Goal: Information Seeking & Learning: Learn about a topic

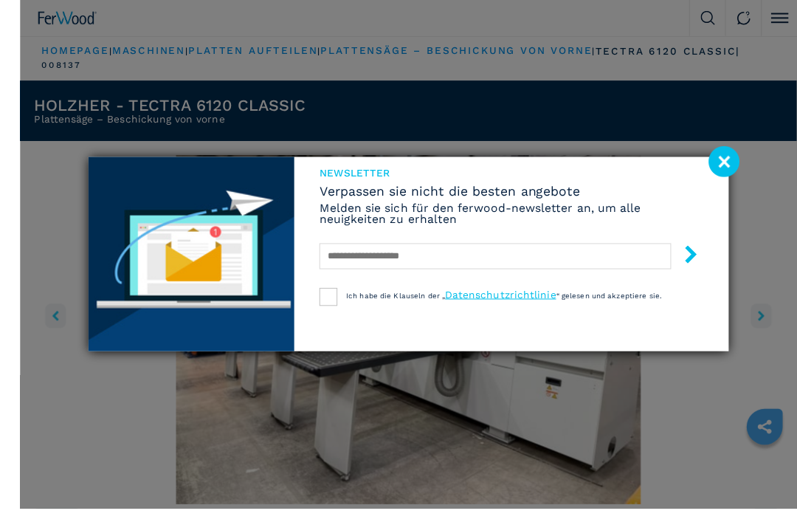
scroll to position [30, 0]
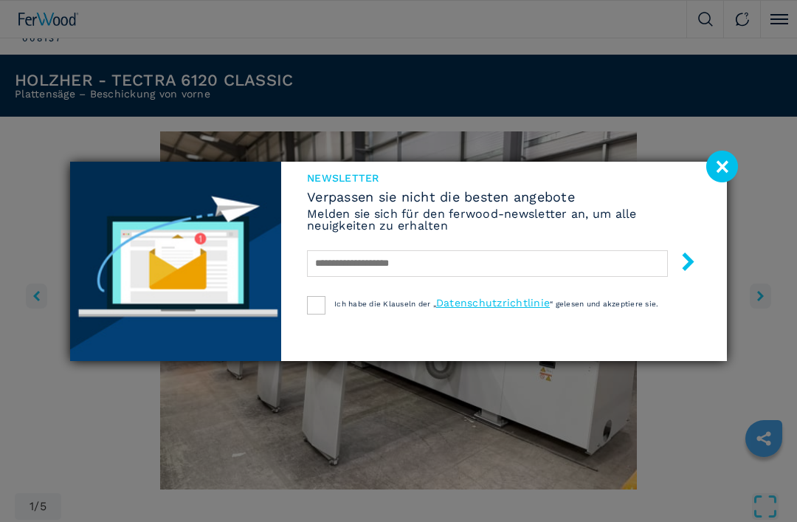
click at [735, 179] on image at bounding box center [722, 167] width 32 height 32
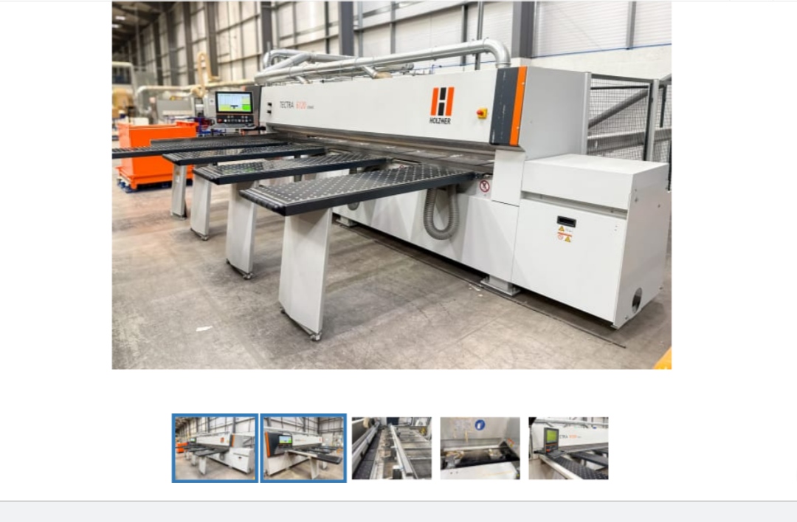
click at [289, 393] on img "Go to Slide 2" at bounding box center [323, 419] width 68 height 53
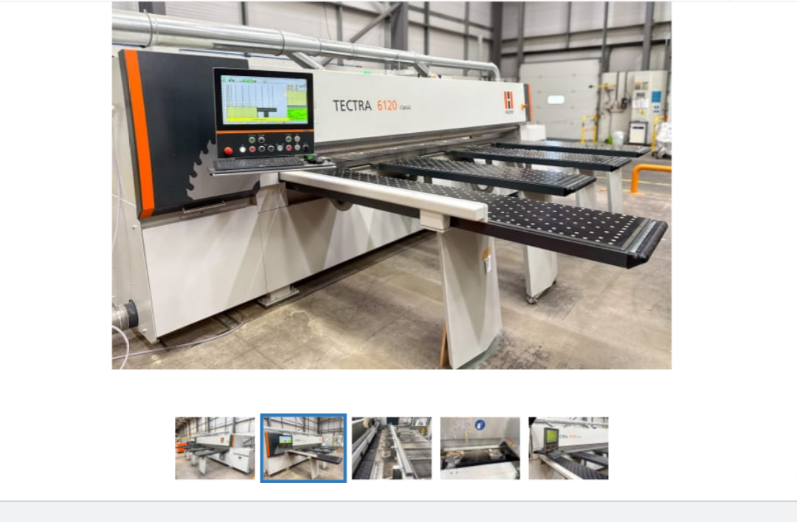
scroll to position [167, 0]
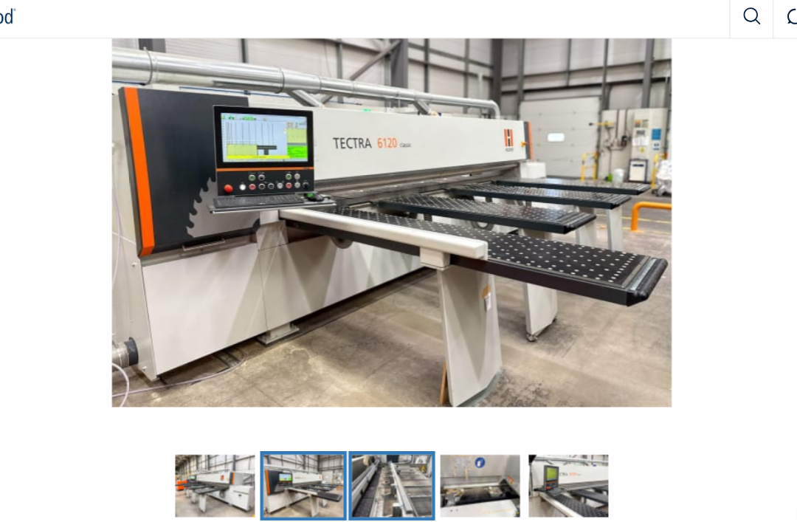
click at [364, 413] on img "Go to Slide 3" at bounding box center [398, 419] width 68 height 53
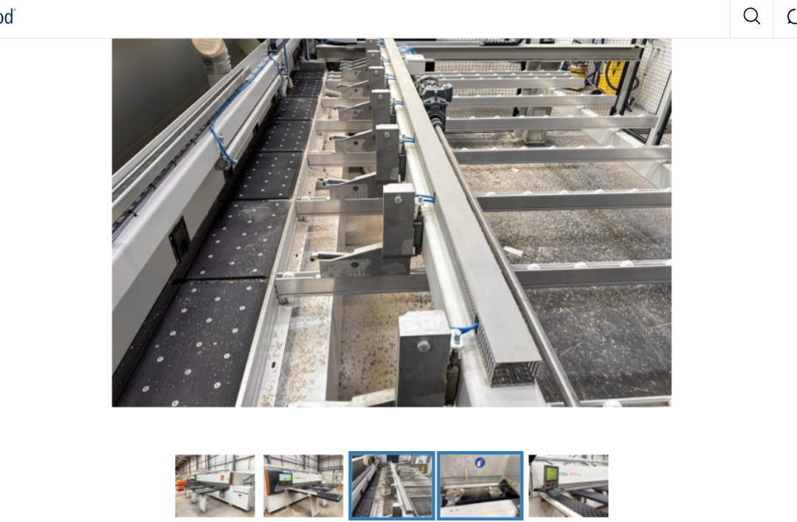
click at [440, 417] on img "Go to Slide 4" at bounding box center [474, 419] width 68 height 53
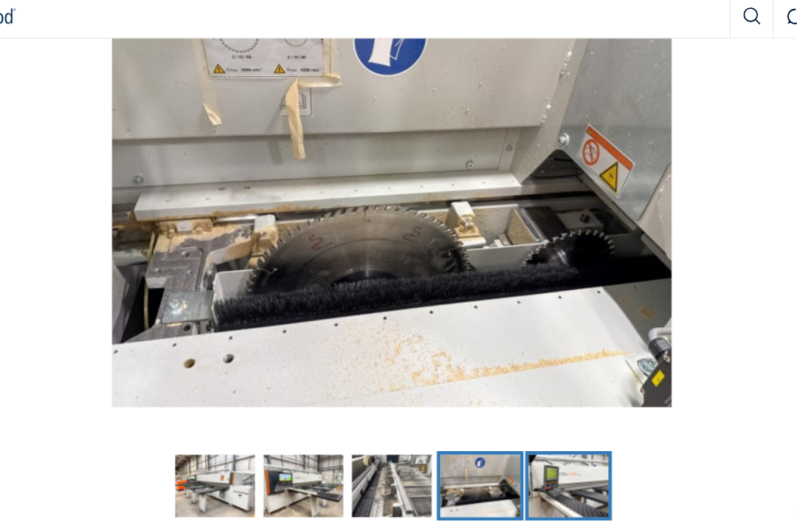
click at [515, 420] on img "Go to Slide 5" at bounding box center [549, 419] width 68 height 53
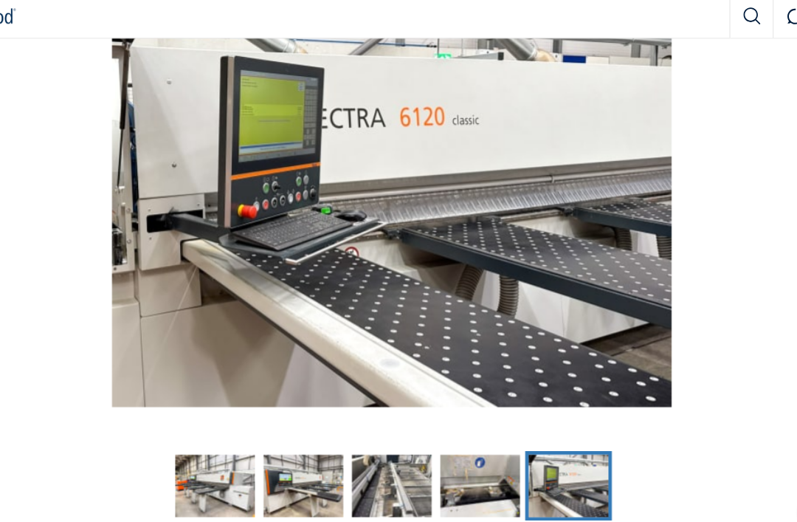
click at [289, 409] on img "Go to Slide 2" at bounding box center [323, 419] width 68 height 53
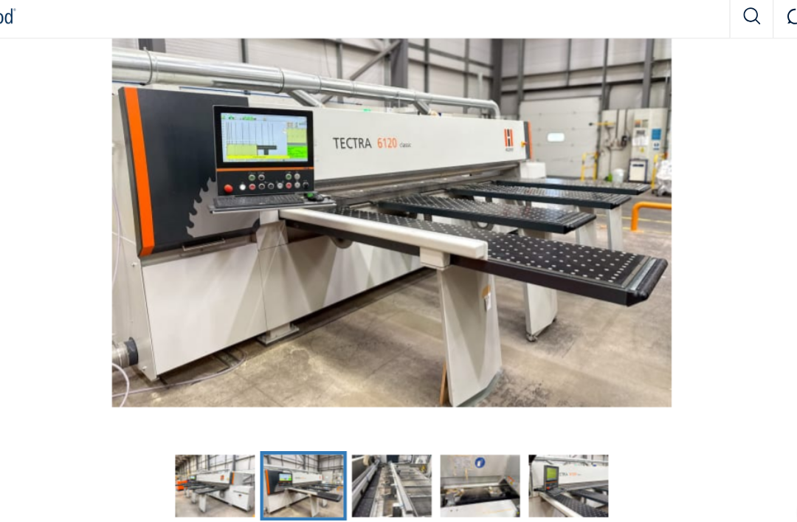
click at [214, 411] on img "Go to Slide 1" at bounding box center [248, 419] width 68 height 53
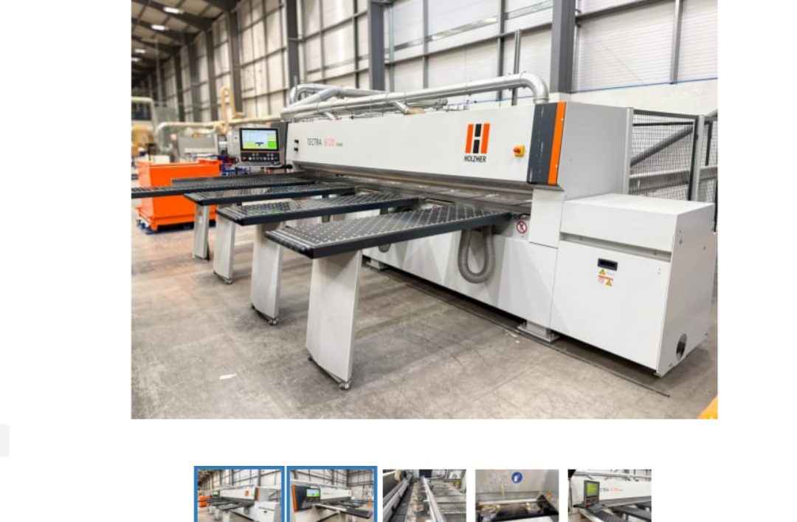
click at [289, 440] on img "Go to Slide 2" at bounding box center [323, 466] width 68 height 53
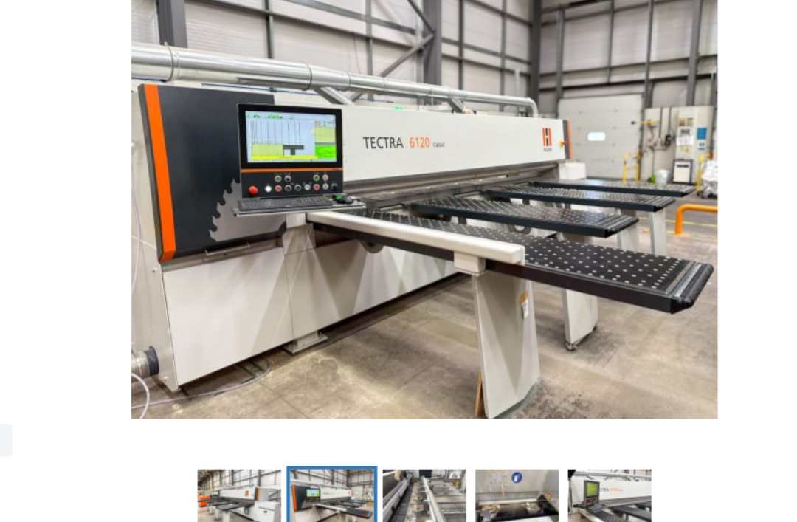
scroll to position [120, 0]
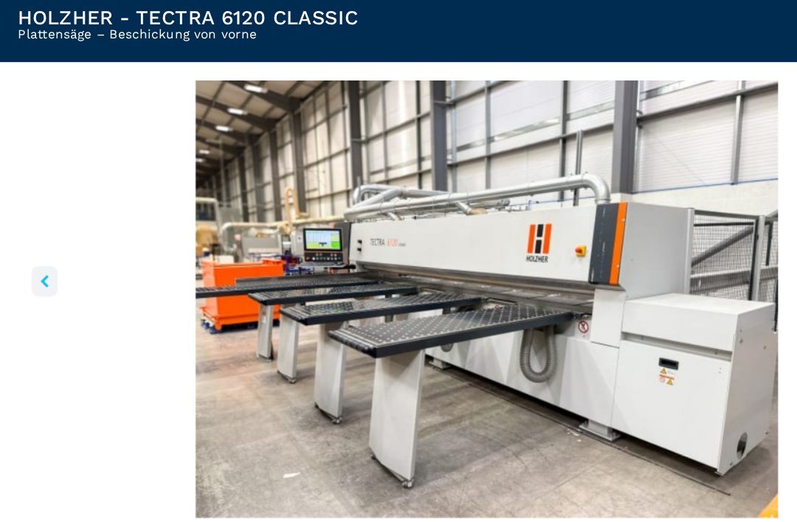
scroll to position [51, 0]
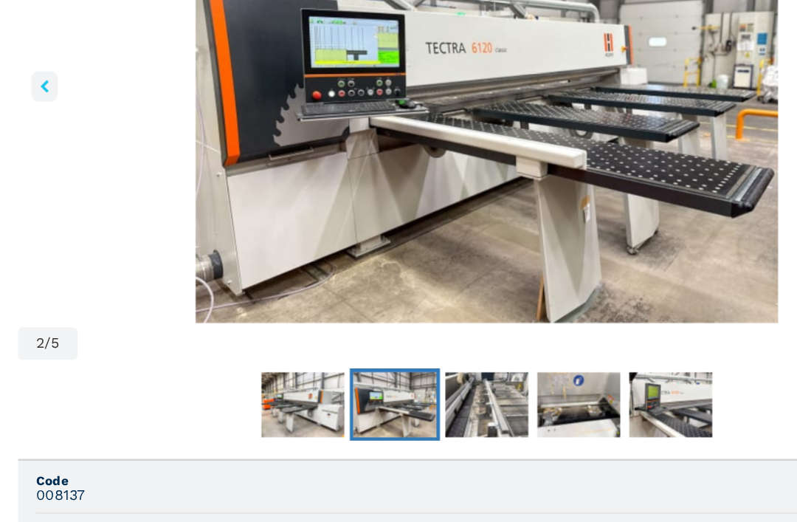
scroll to position [200, 0]
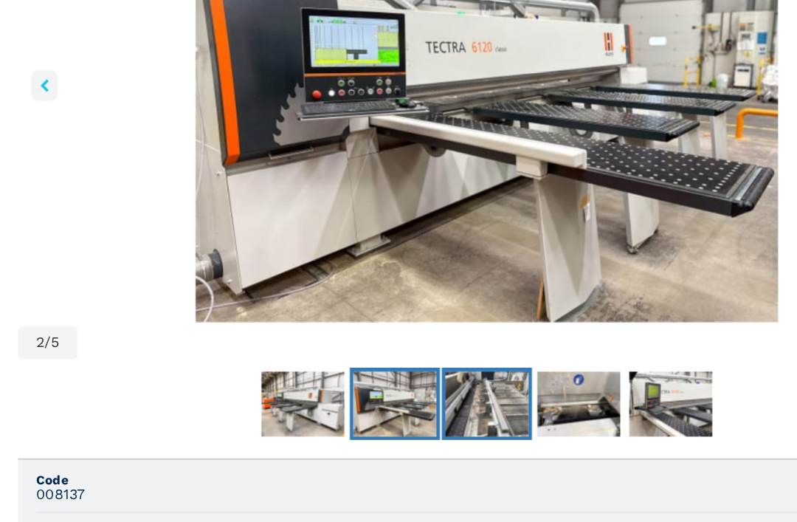
click at [384, 360] on img "Go to Slide 3" at bounding box center [398, 386] width 68 height 53
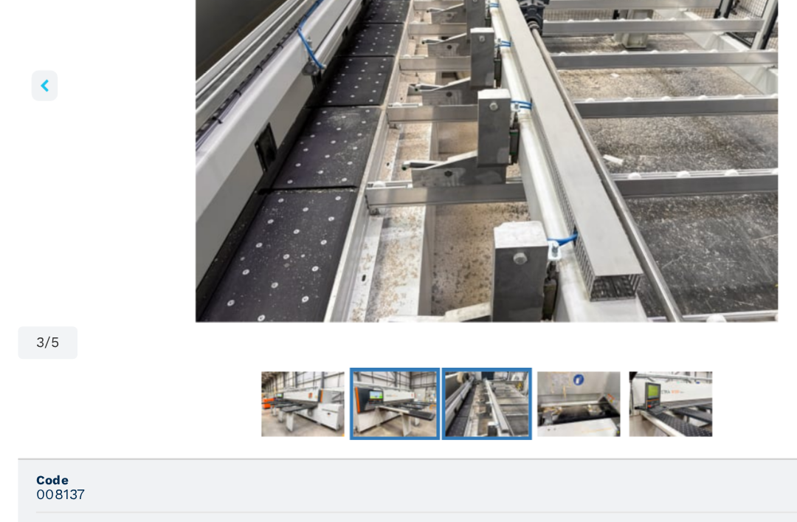
click at [311, 360] on img "Go to Slide 2" at bounding box center [323, 386] width 68 height 53
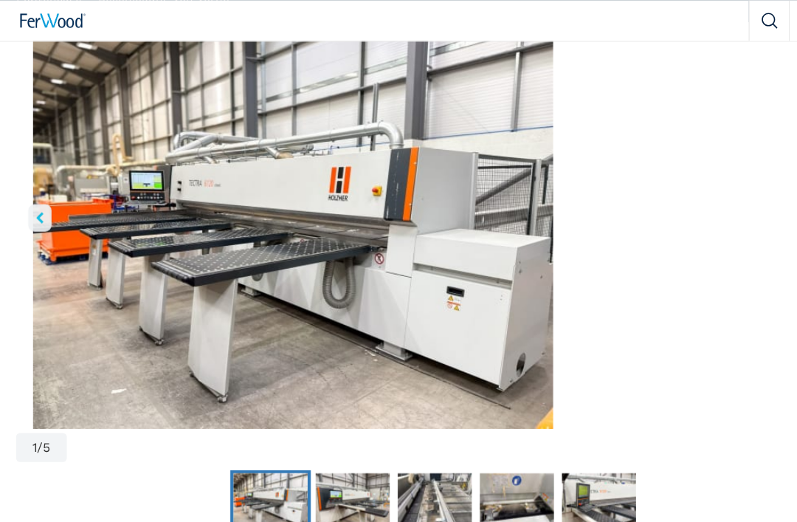
scroll to position [127, 0]
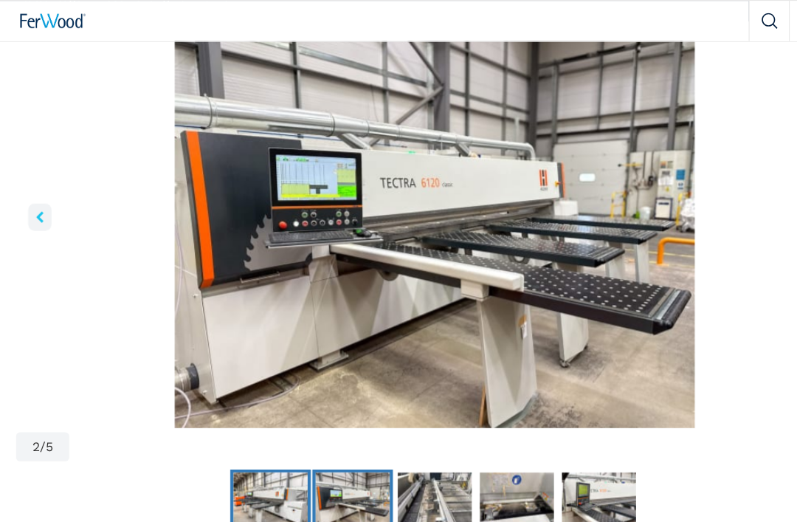
click at [260, 475] on img "Go to Slide 1" at bounding box center [248, 459] width 68 height 53
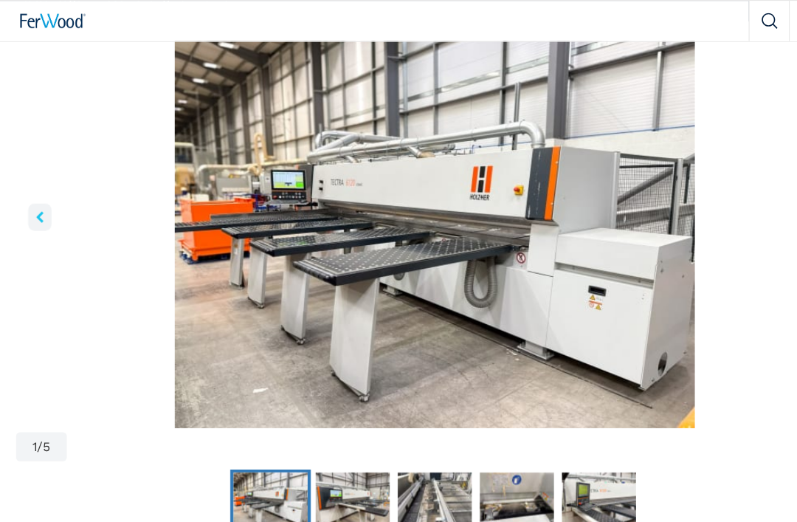
click at [291, 477] on img "Go to Slide 2" at bounding box center [323, 459] width 68 height 53
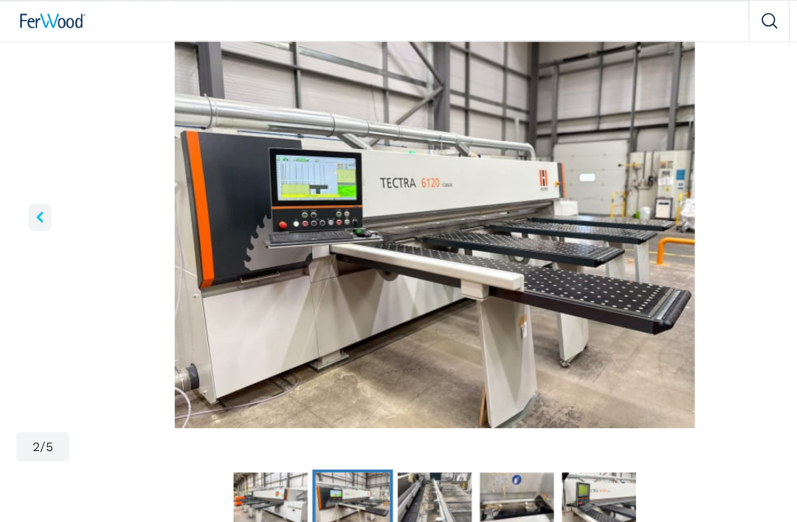
click at [242, 466] on img "Go to Slide 1" at bounding box center [248, 459] width 68 height 53
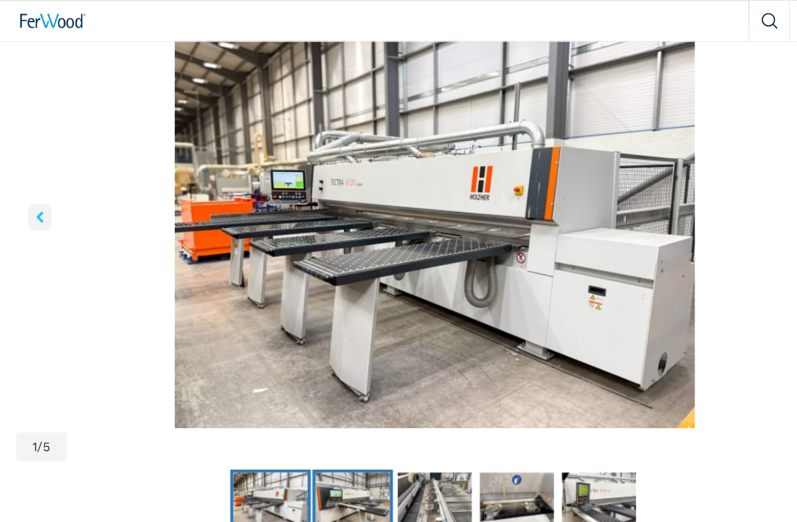
click at [319, 470] on img "Go to Slide 2" at bounding box center [323, 459] width 68 height 53
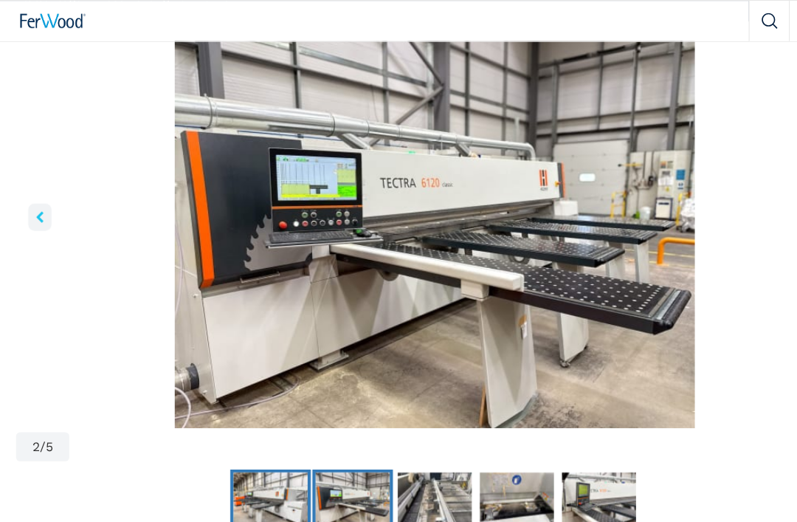
click at [267, 457] on img "Go to Slide 1" at bounding box center [248, 459] width 68 height 53
click at [265, 454] on img "Go to Slide 1" at bounding box center [248, 459] width 68 height 53
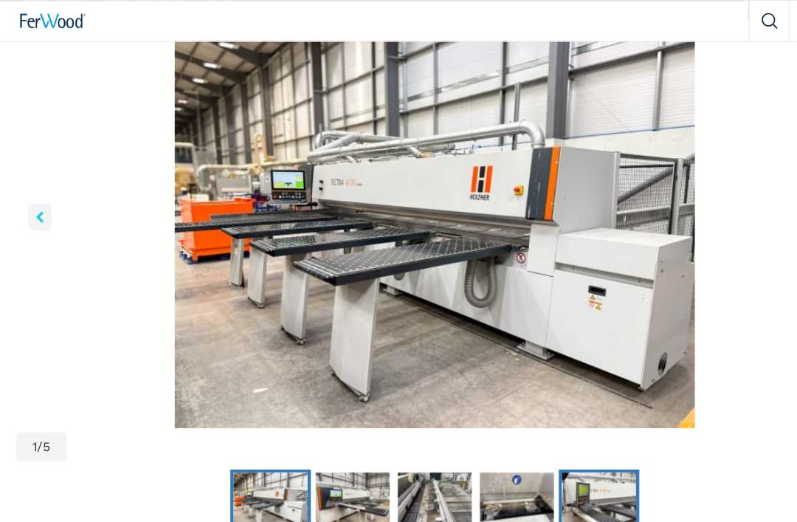
click at [525, 452] on img "Go to Slide 5" at bounding box center [549, 459] width 68 height 53
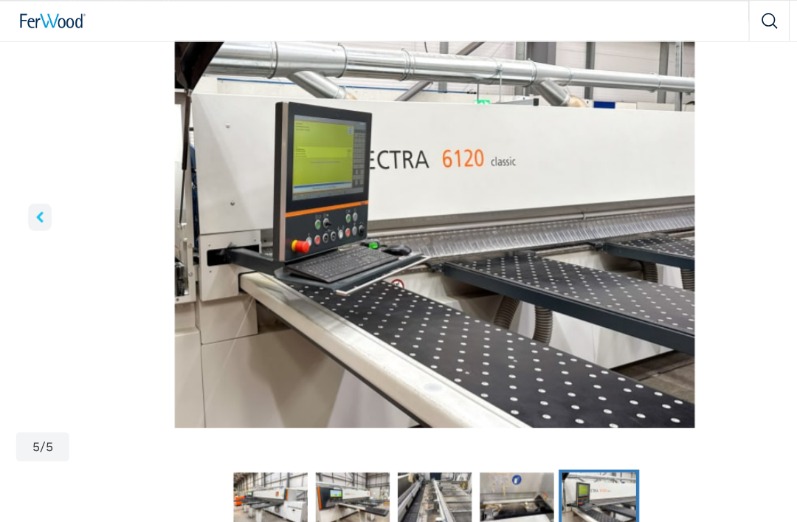
scroll to position [126, 0]
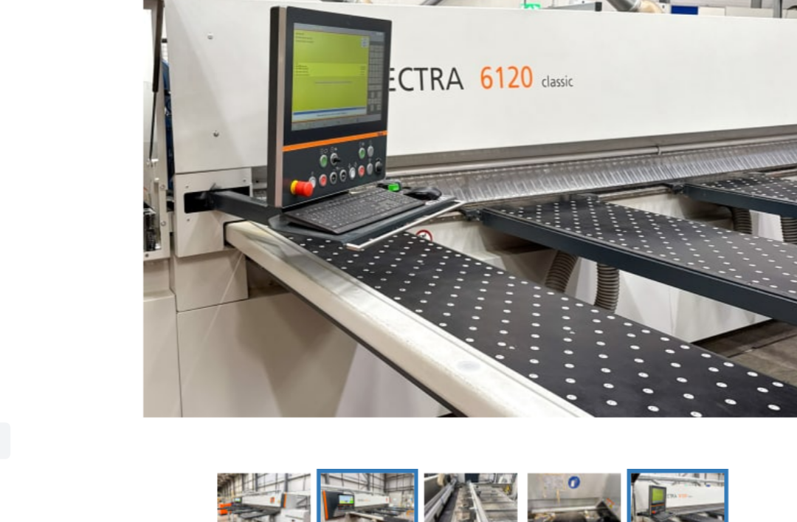
click at [289, 434] on img "Go to Slide 2" at bounding box center [323, 460] width 68 height 53
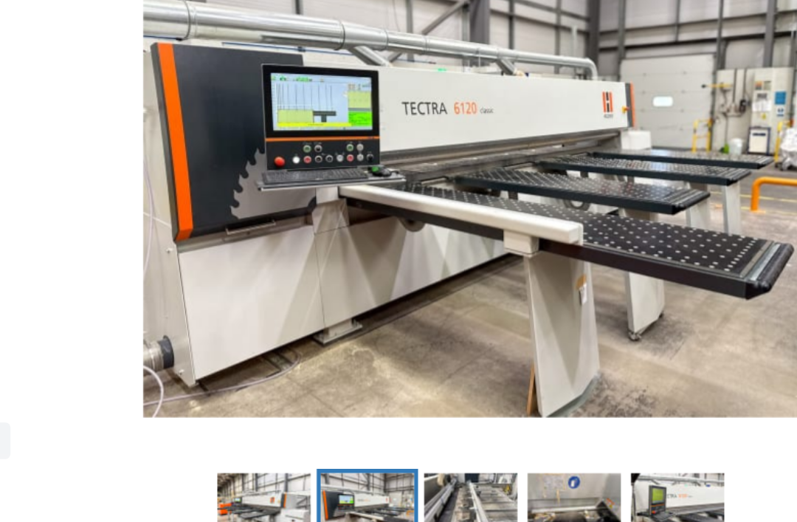
click at [433, 211] on img "Go to Slide 2" at bounding box center [398, 214] width 767 height 358
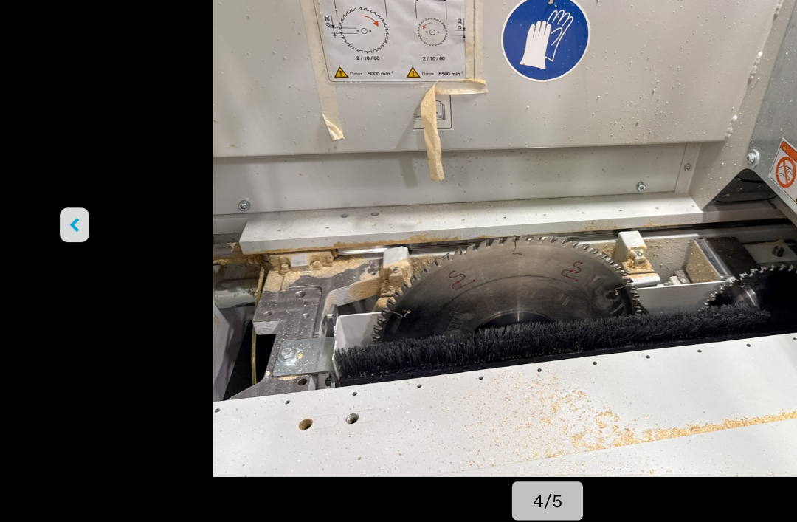
click at [45, 230] on button "left-button" at bounding box center [54, 242] width 21 height 25
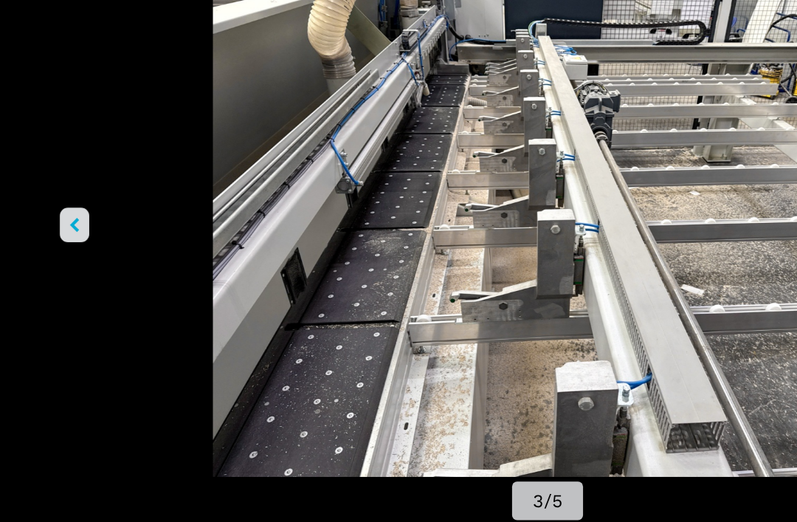
click at [51, 230] on button "left-button" at bounding box center [54, 242] width 21 height 25
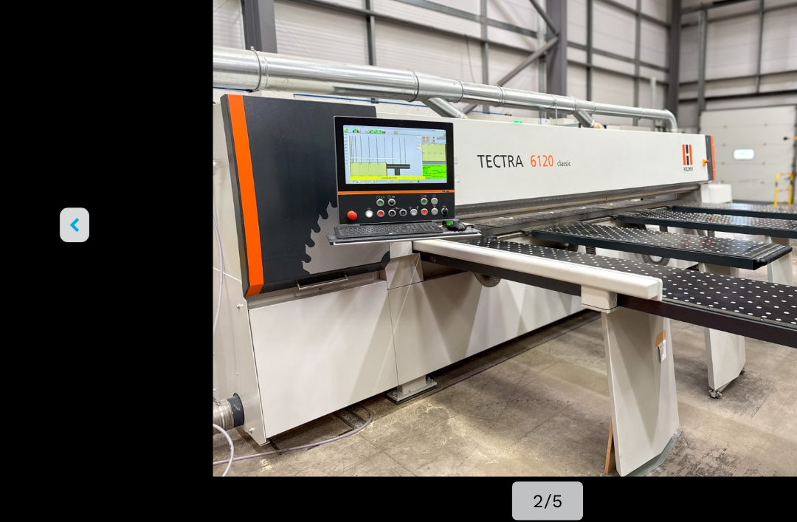
click at [56, 230] on button "left-button" at bounding box center [54, 242] width 21 height 25
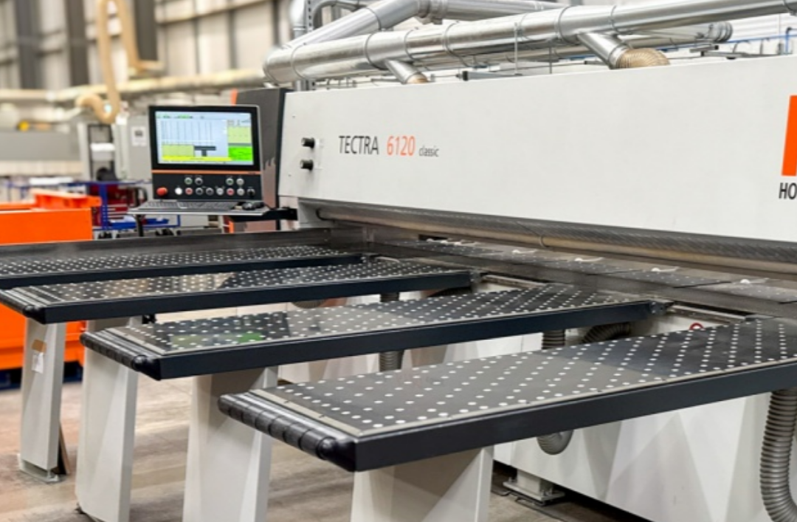
click at [40, 153] on img "Go to Slide 1" at bounding box center [398, 243] width 717 height 365
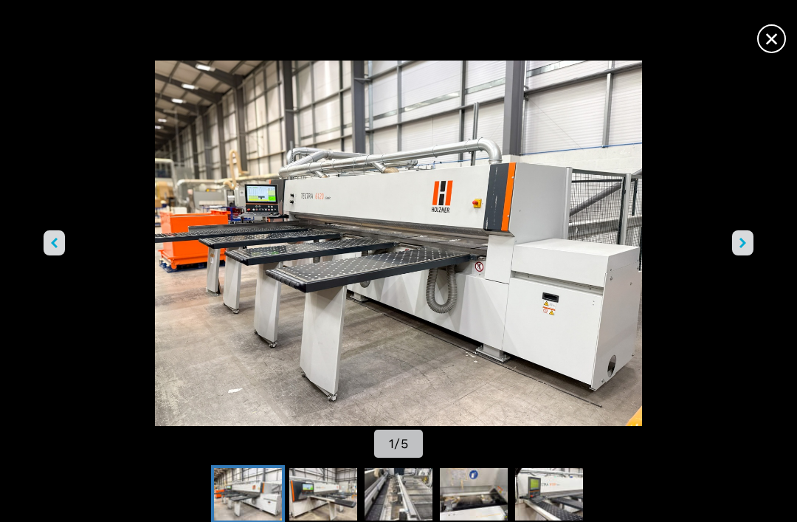
scroll to position [0, 0]
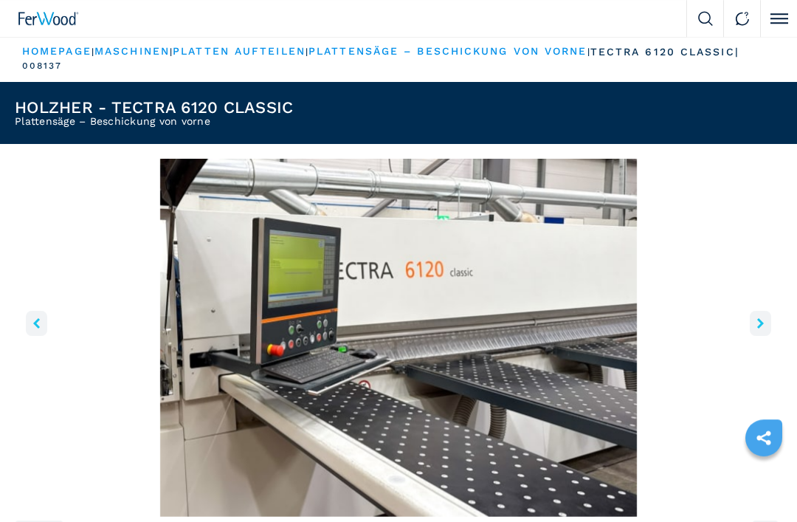
scroll to position [41, 0]
